Goal: Task Accomplishment & Management: Manage account settings

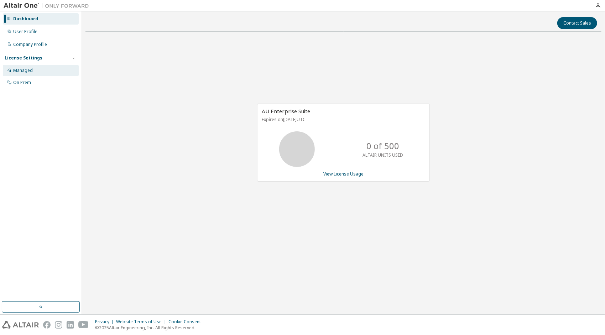
click at [55, 72] on div "Managed" at bounding box center [41, 70] width 76 height 11
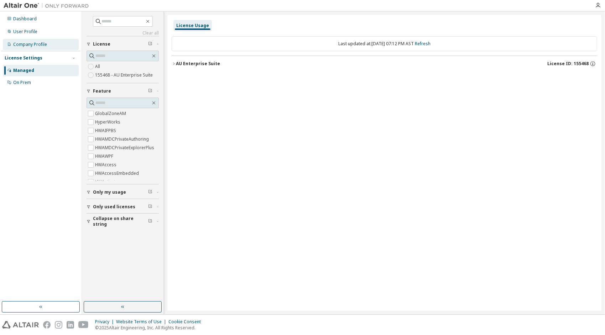
click at [43, 41] on div "Company Profile" at bounding box center [41, 44] width 76 height 11
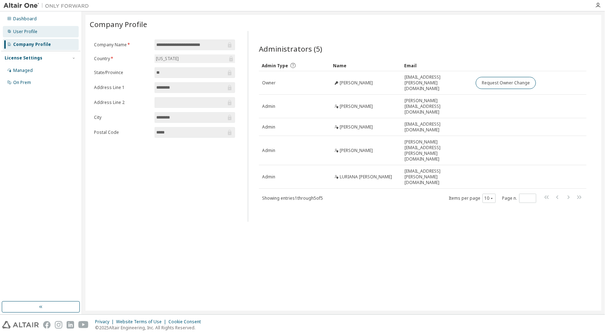
click at [44, 28] on div "User Profile" at bounding box center [41, 31] width 76 height 11
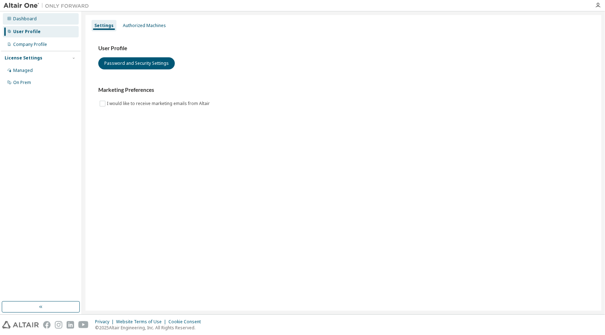
click at [48, 20] on div "Dashboard" at bounding box center [41, 18] width 76 height 11
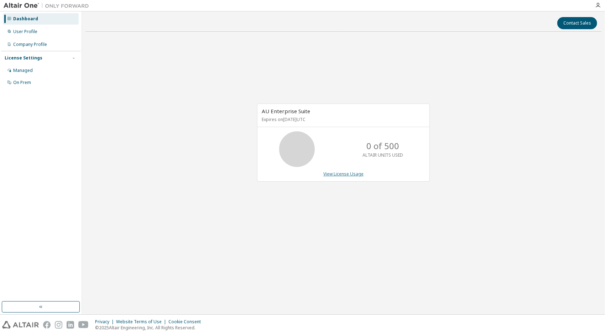
click at [349, 174] on link "View License Usage" at bounding box center [343, 174] width 40 height 6
click at [342, 173] on link "View License Usage" at bounding box center [343, 174] width 40 height 6
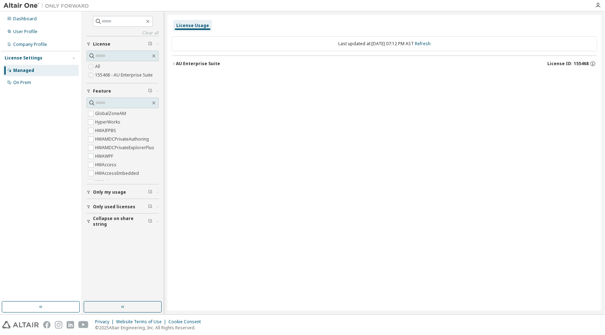
click at [198, 62] on div "AU Enterprise Suite" at bounding box center [198, 64] width 44 height 6
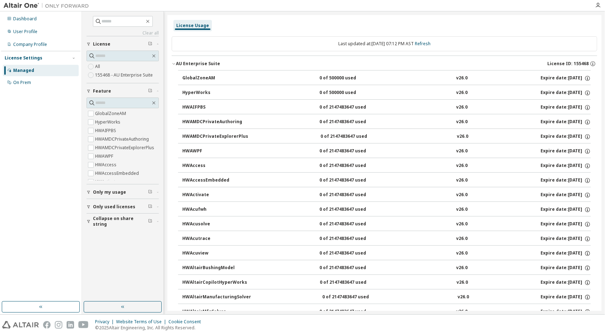
click at [116, 190] on span "Only my usage" at bounding box center [109, 192] width 33 height 6
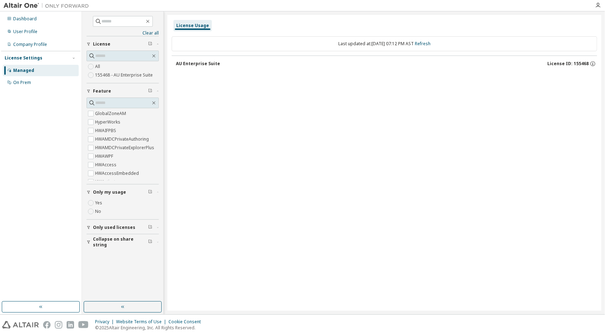
click at [110, 234] on button "Only used licenses" at bounding box center [123, 228] width 72 height 16
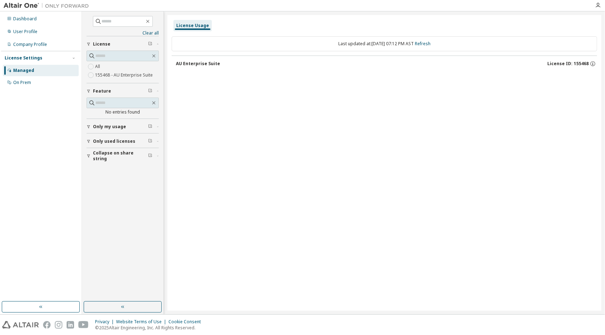
click at [566, 60] on button "AU Enterprise Suite License ID: 155468" at bounding box center [386, 64] width 421 height 16
click at [602, 63] on div "Clear all Collapse on share string Only used licenses Only my usage Feature No …" at bounding box center [343, 162] width 523 height 303
click at [594, 63] on icon "button" at bounding box center [593, 64] width 6 height 6
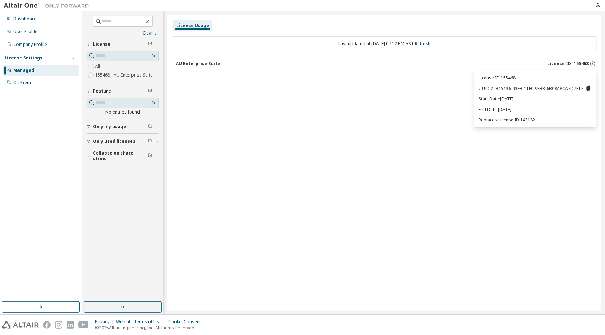
click at [576, 64] on span "License ID: 155468" at bounding box center [567, 64] width 41 height 6
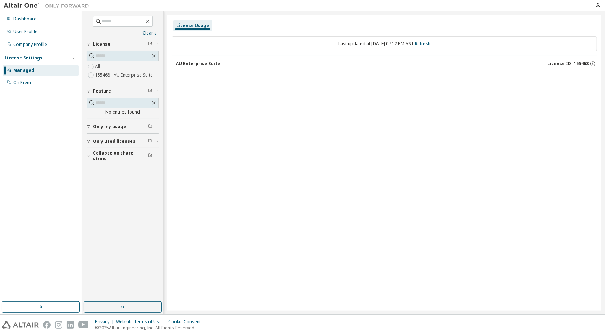
click at [576, 64] on span "License ID: 155468" at bounding box center [567, 64] width 41 height 6
drag, startPoint x: 576, startPoint y: 64, endPoint x: 423, endPoint y: 131, distance: 166.7
click at [423, 131] on div "License Usage Last updated at: Thu 2025-10-02 07:12 PM AST Refresh AU Enterpris…" at bounding box center [384, 163] width 434 height 296
click at [577, 64] on span "License ID: 155468" at bounding box center [567, 64] width 41 height 6
click at [12, 20] on div "Dashboard" at bounding box center [41, 18] width 76 height 11
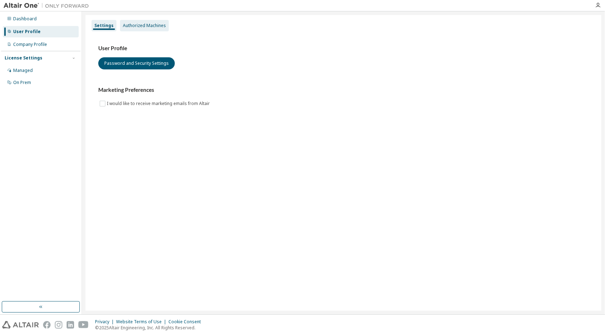
click at [131, 28] on div "Authorized Machines" at bounding box center [144, 26] width 43 height 6
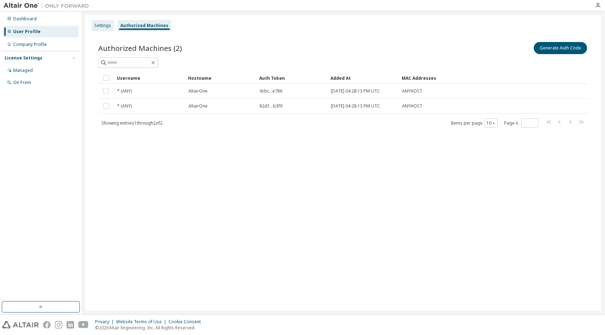
click at [104, 24] on div "Settings" at bounding box center [102, 26] width 17 height 6
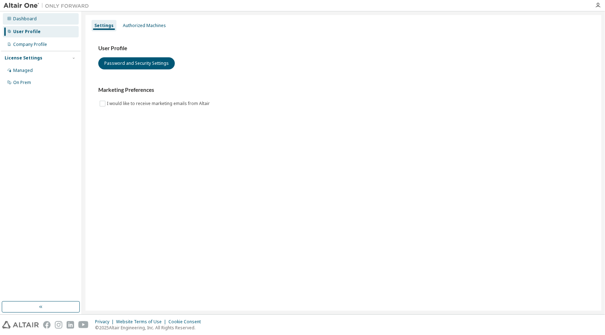
click at [55, 19] on div "Dashboard" at bounding box center [41, 18] width 76 height 11
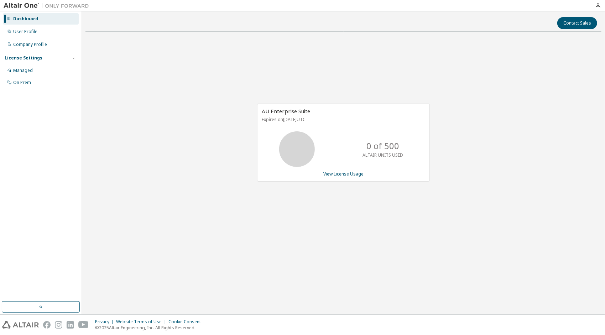
click at [64, 300] on div "Dashboard User Profile Company Profile License Settings Managed On Prem" at bounding box center [40, 156] width 79 height 288
click at [56, 304] on button "button" at bounding box center [41, 306] width 78 height 11
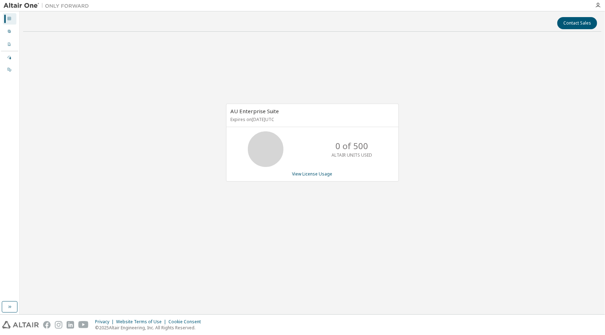
click at [28, 2] on img at bounding box center [48, 5] width 89 height 7
click at [67, 4] on img at bounding box center [48, 5] width 89 height 7
click at [30, 6] on img at bounding box center [48, 5] width 89 height 7
click at [24, 325] on img at bounding box center [20, 324] width 37 height 7
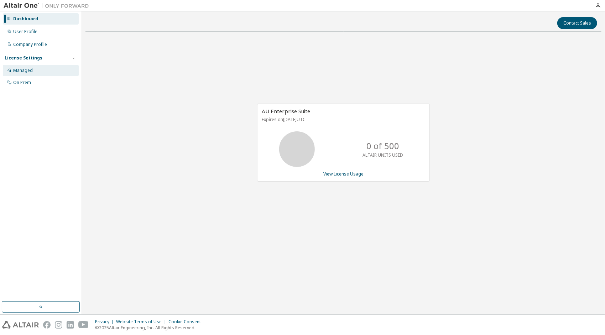
click at [52, 71] on div "Managed" at bounding box center [41, 70] width 76 height 11
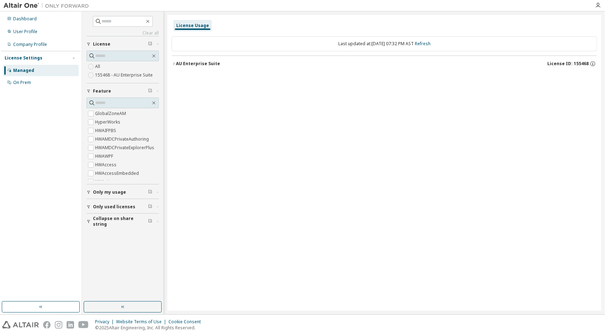
click at [216, 49] on div "Last updated at: Thu 2025-10-02 07:32 PM AST Refresh" at bounding box center [385, 43] width 426 height 15
click at [200, 67] on button "AU Enterprise Suite License ID: 155468" at bounding box center [385, 64] width 426 height 16
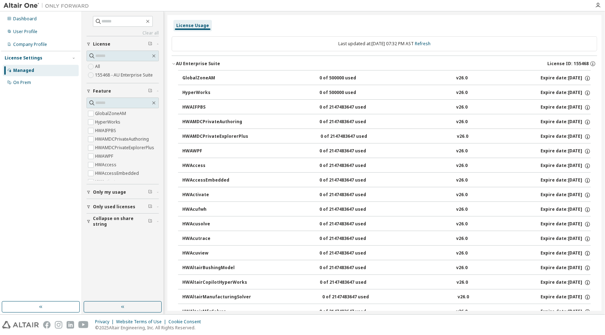
click at [208, 44] on div "Last updated at: Thu 2025-10-02 07:32 PM AST Refresh" at bounding box center [385, 43] width 426 height 15
click at [52, 37] on div "User Profile" at bounding box center [41, 31] width 76 height 11
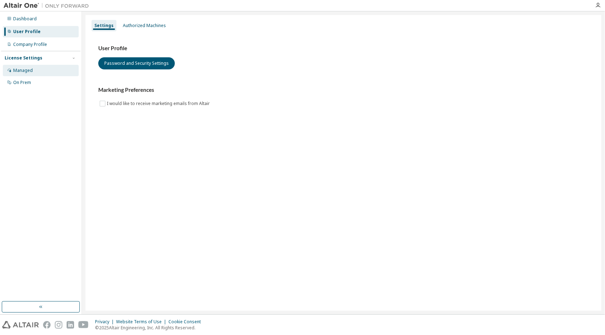
click at [52, 72] on div "Managed" at bounding box center [41, 70] width 76 height 11
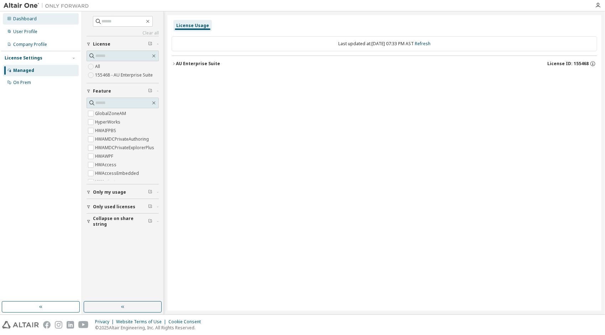
click at [33, 16] on div "Dashboard" at bounding box center [25, 19] width 24 height 6
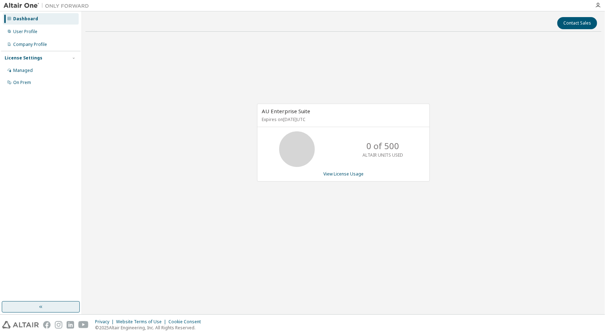
click at [53, 305] on button "button" at bounding box center [41, 306] width 78 height 11
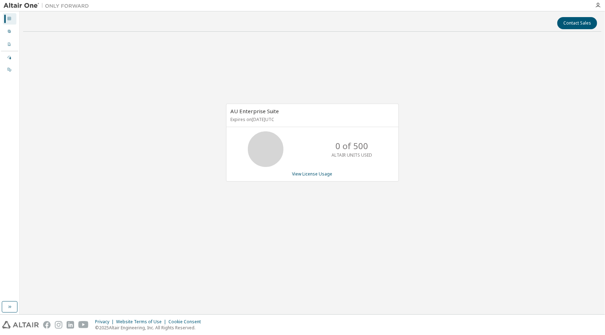
click at [12, 297] on div "Dashboard User Profile Company Profile License Settings Managed On Prem" at bounding box center [9, 156] width 17 height 288
click at [11, 308] on icon "button" at bounding box center [10, 307] width 6 height 6
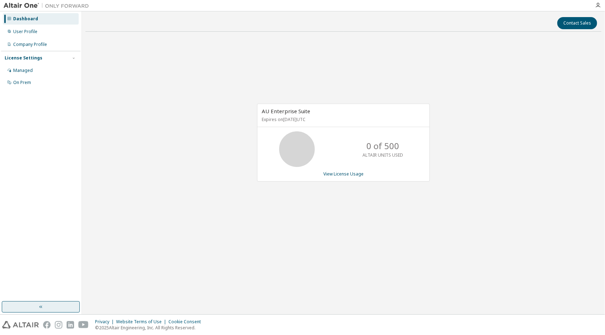
click at [36, 61] on div "License Settings" at bounding box center [24, 58] width 38 height 6
click at [34, 62] on div "License Settings Managed On Prem" at bounding box center [40, 58] width 79 height 14
click at [34, 58] on div "License Settings" at bounding box center [24, 58] width 38 height 6
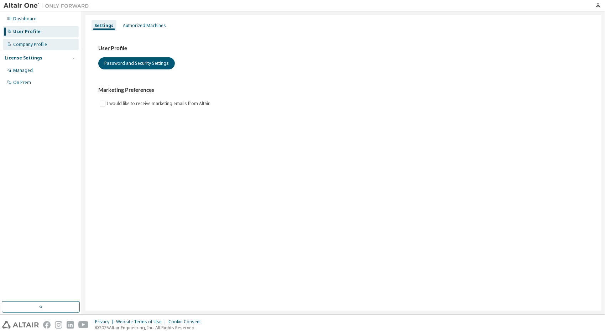
click at [66, 46] on div "Company Profile" at bounding box center [41, 44] width 76 height 11
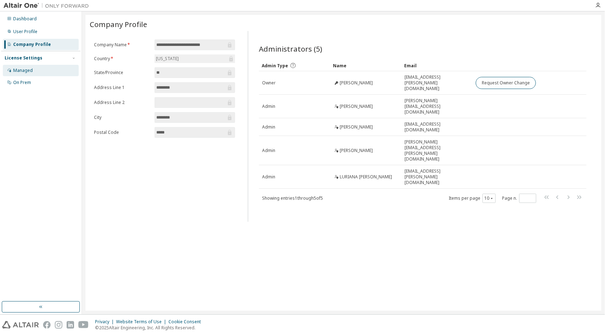
click at [31, 69] on div "Managed" at bounding box center [23, 71] width 20 height 6
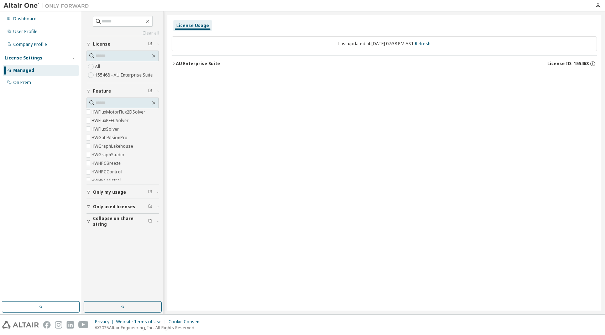
scroll to position [795, 4]
click at [41, 80] on div "On Prem" at bounding box center [41, 82] width 76 height 11
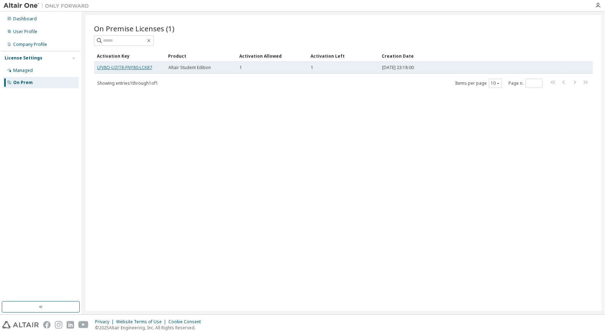
click at [137, 65] on link "LFV8O-UZJT8-FNY80-LCK87" at bounding box center [124, 67] width 55 height 6
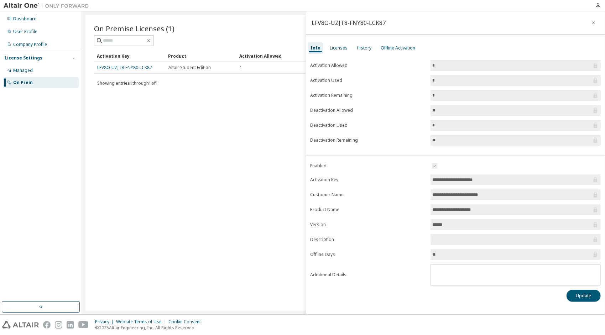
click at [458, 62] on input "*" at bounding box center [512, 65] width 160 height 7
click at [586, 299] on div "**********" at bounding box center [455, 180] width 299 height 253
click at [584, 293] on button "Update" at bounding box center [584, 296] width 34 height 12
click at [215, 178] on div "On Premise Licenses (1) Clear Load Save Save As Field Operator Value Select fil…" at bounding box center [343, 163] width 516 height 296
click at [316, 64] on label "Activation Allowed" at bounding box center [368, 66] width 116 height 6
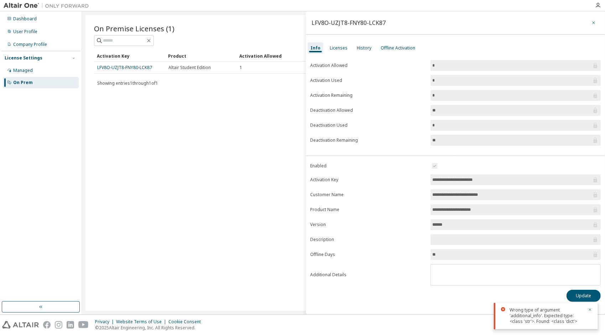
click at [598, 25] on button "button" at bounding box center [593, 22] width 11 height 11
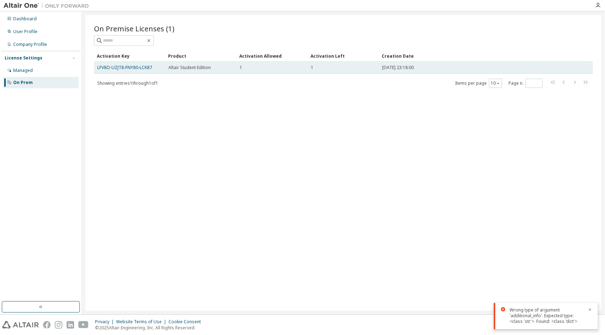
drag, startPoint x: 370, startPoint y: 119, endPoint x: 120, endPoint y: 72, distance: 254.1
click at [120, 72] on div "On Premise Licenses (1) Clear Load Save Save As Field Operator Value Select fil…" at bounding box center [343, 163] width 516 height 296
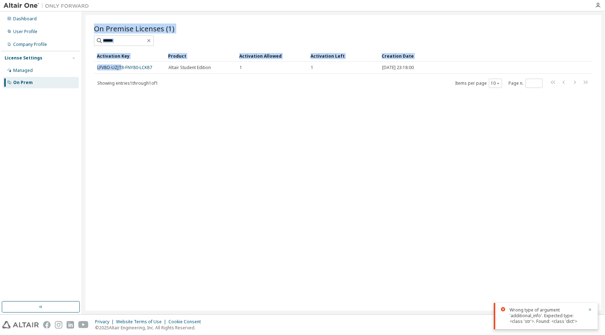
drag, startPoint x: 120, startPoint y: 72, endPoint x: 157, endPoint y: 93, distance: 42.5
click at [157, 93] on div "On Premise Licenses (1) Clear Load Save Save As Field Operator Value Select fil…" at bounding box center [343, 163] width 516 height 296
